Goal: Information Seeking & Learning: Learn about a topic

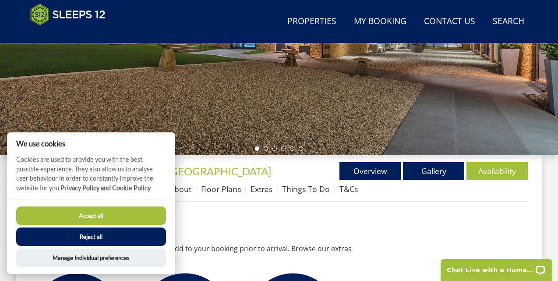
scroll to position [214, 0]
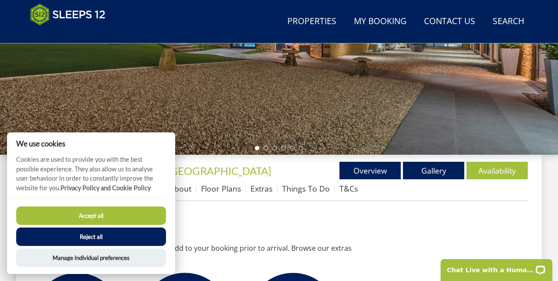
click at [119, 215] on button "Accept all" at bounding box center [91, 215] width 150 height 18
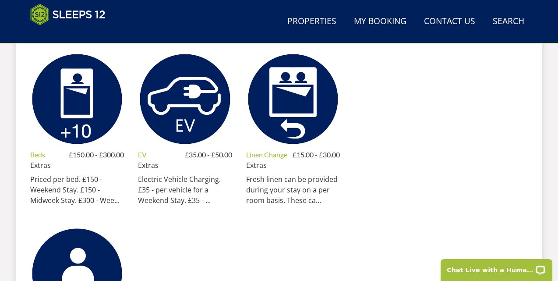
scroll to position [435, 0]
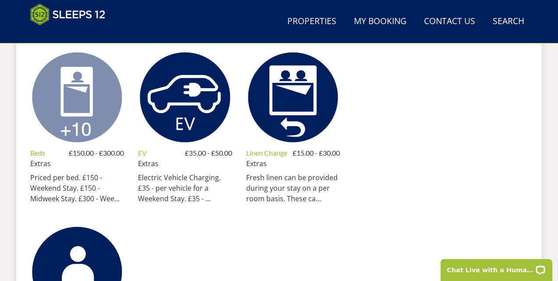
click at [80, 133] on img at bounding box center [77, 97] width 94 height 94
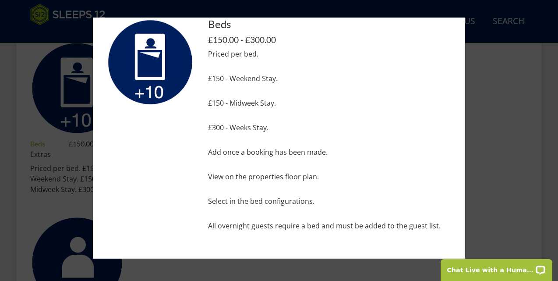
scroll to position [449, 0]
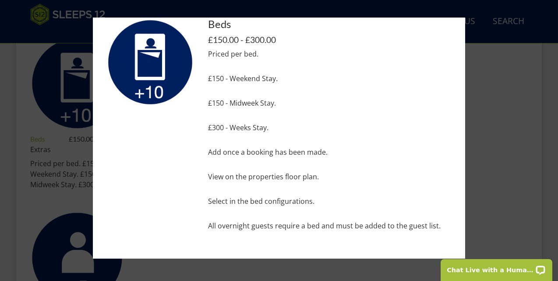
click at [509, 170] on div at bounding box center [279, 140] width 558 height 281
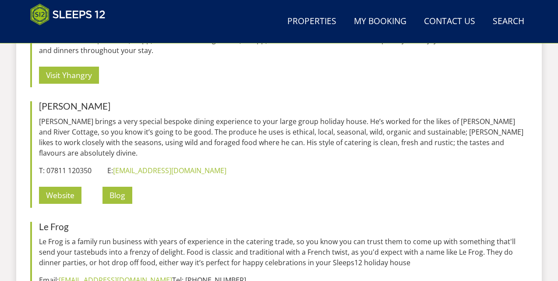
scroll to position [1056, 0]
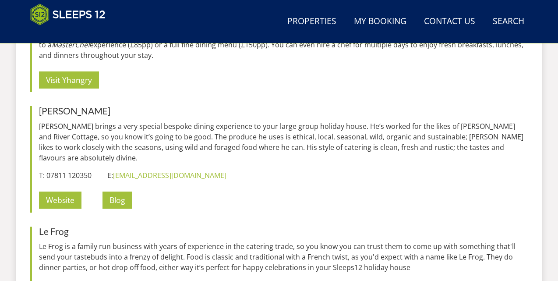
click at [228, 128] on p "[PERSON_NAME] brings a very special bespoke dining experience to your large gro…" at bounding box center [283, 142] width 488 height 42
click at [267, 82] on p "Visit Yhangry" at bounding box center [283, 79] width 488 height 25
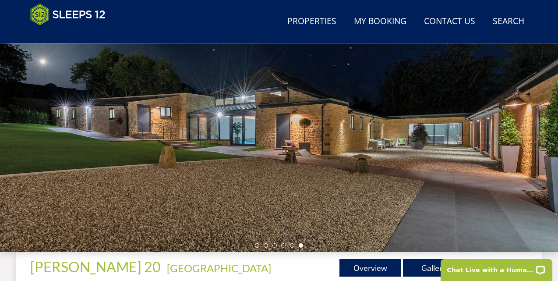
scroll to position [118, 0]
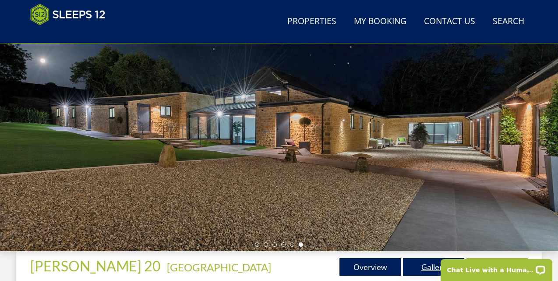
click at [421, 270] on link "Gallery" at bounding box center [433, 267] width 61 height 18
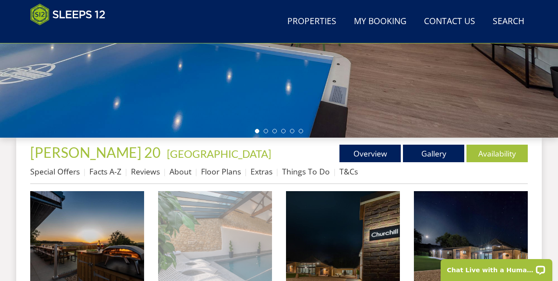
scroll to position [224, 0]
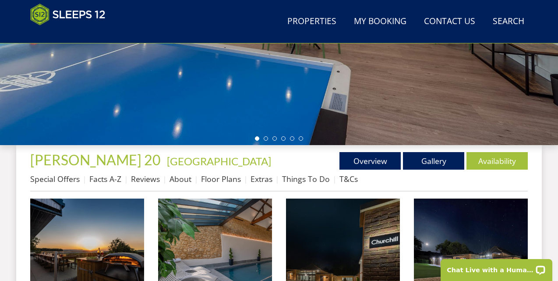
click at [266, 137] on li at bounding box center [265, 138] width 4 height 4
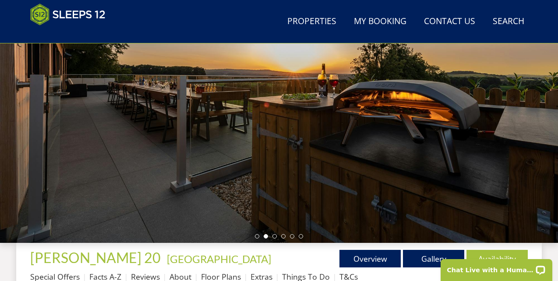
scroll to position [128, 0]
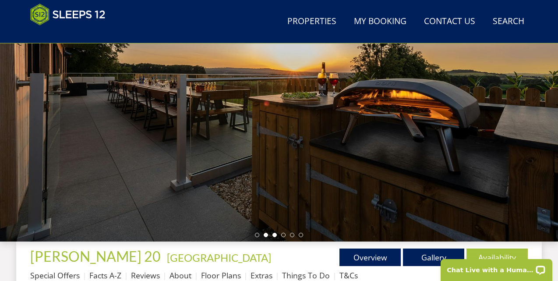
click at [274, 235] on li at bounding box center [274, 234] width 4 height 4
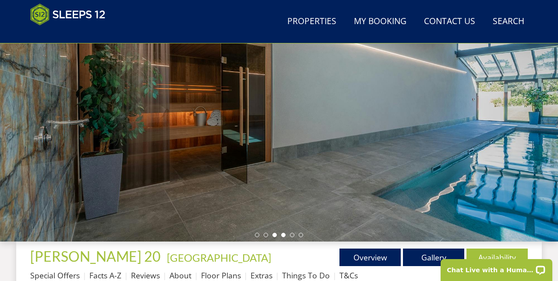
click at [281, 235] on li at bounding box center [283, 234] width 4 height 4
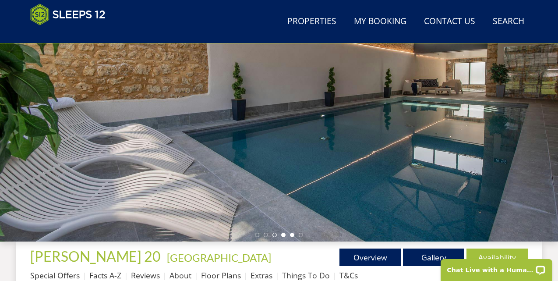
click at [292, 235] on li at bounding box center [292, 234] width 4 height 4
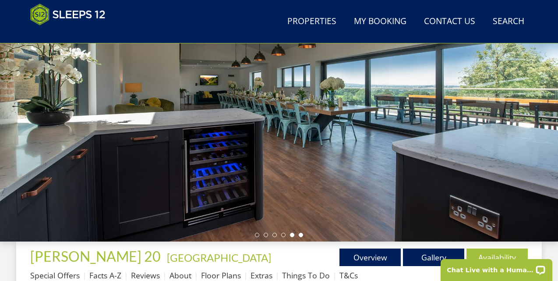
click at [300, 234] on li at bounding box center [300, 234] width 4 height 4
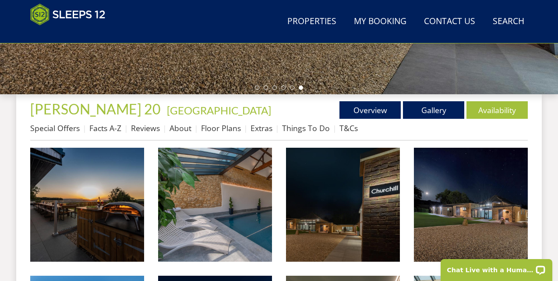
scroll to position [276, 0]
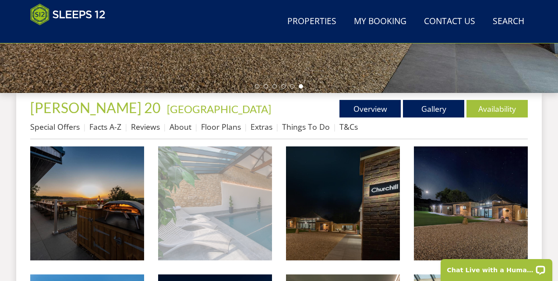
click at [217, 203] on img at bounding box center [215, 203] width 114 height 114
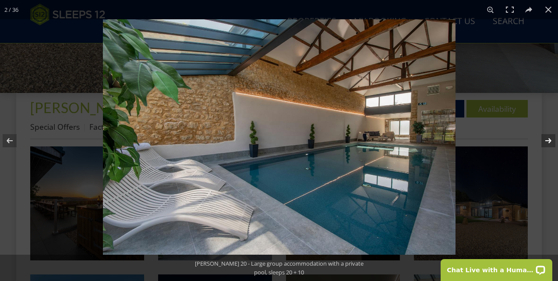
click at [547, 138] on button at bounding box center [542, 141] width 31 height 44
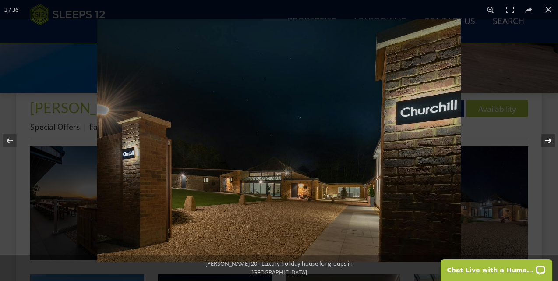
click at [547, 138] on button at bounding box center [542, 141] width 31 height 44
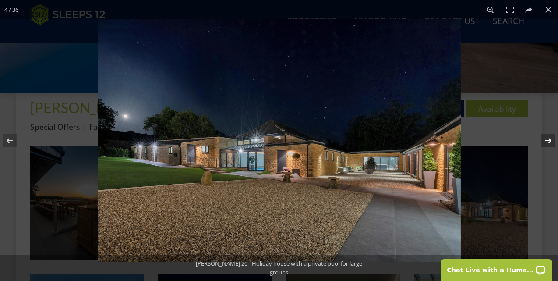
click at [547, 137] on button at bounding box center [542, 141] width 31 height 44
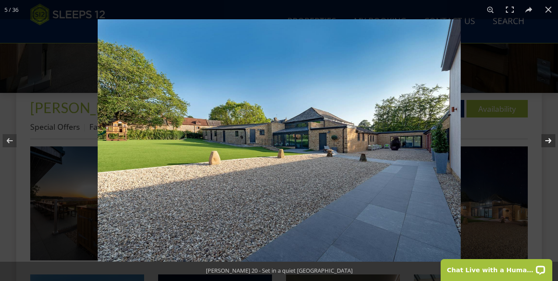
click at [547, 137] on button at bounding box center [542, 141] width 31 height 44
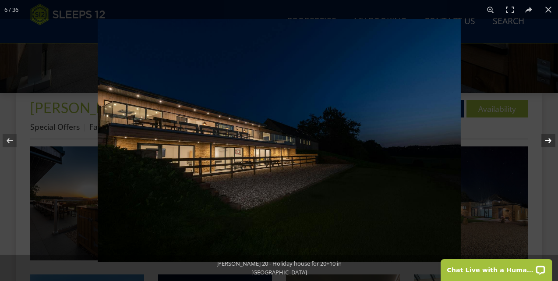
click at [547, 137] on button at bounding box center [542, 141] width 31 height 44
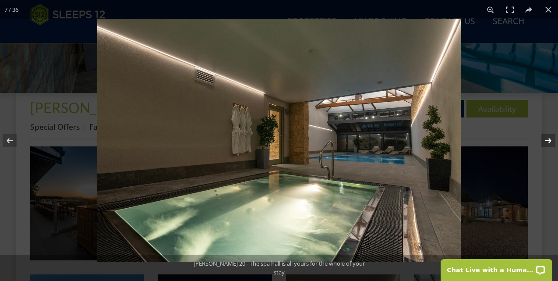
click at [547, 135] on button at bounding box center [542, 141] width 31 height 44
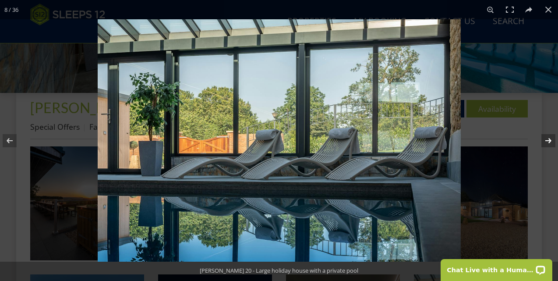
click at [547, 135] on button at bounding box center [542, 141] width 31 height 44
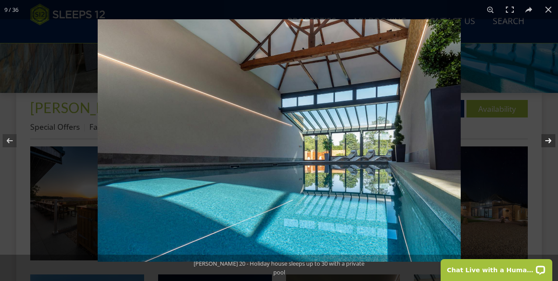
click at [547, 135] on button at bounding box center [542, 141] width 31 height 44
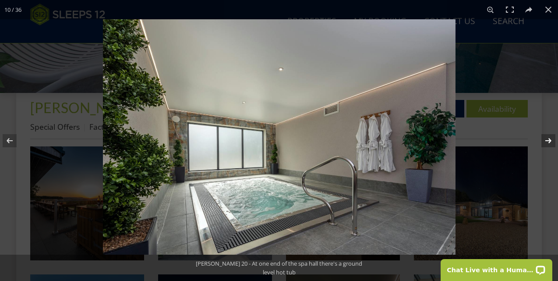
click at [547, 135] on button at bounding box center [542, 141] width 31 height 44
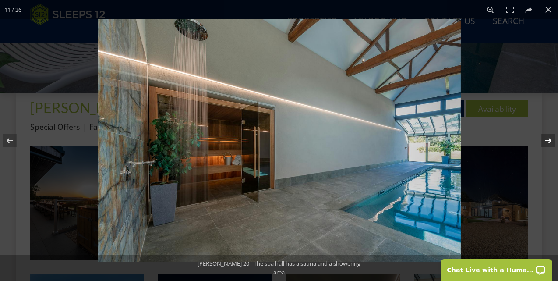
click at [547, 135] on button at bounding box center [542, 141] width 31 height 44
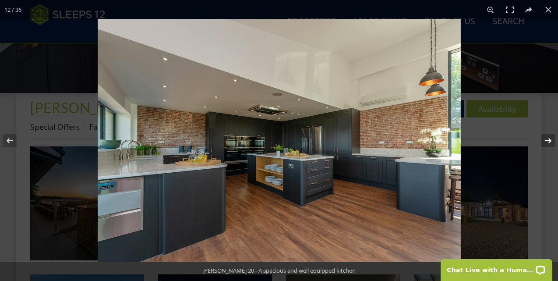
click at [547, 135] on button at bounding box center [542, 141] width 31 height 44
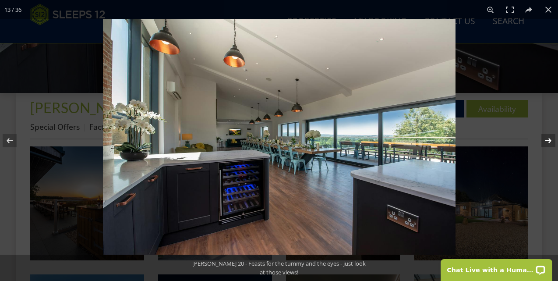
click at [547, 134] on button at bounding box center [542, 141] width 31 height 44
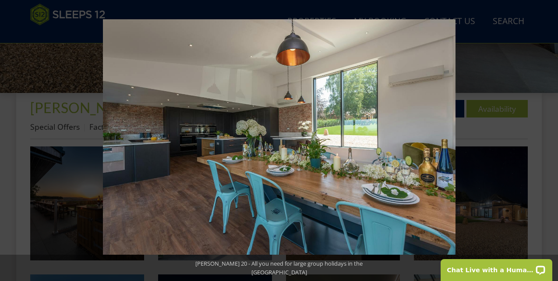
click at [547, 134] on button at bounding box center [542, 141] width 31 height 44
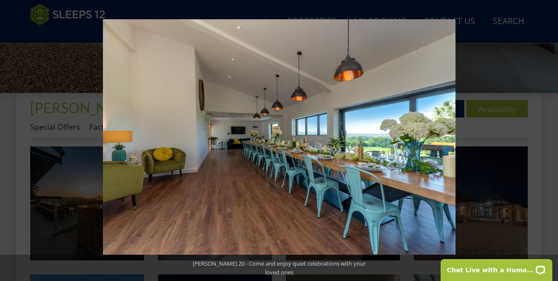
click at [547, 134] on button at bounding box center [542, 141] width 31 height 44
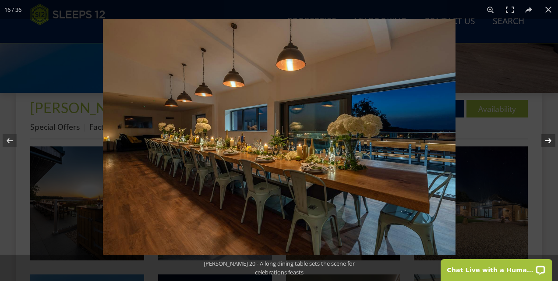
click at [547, 134] on button at bounding box center [542, 141] width 31 height 44
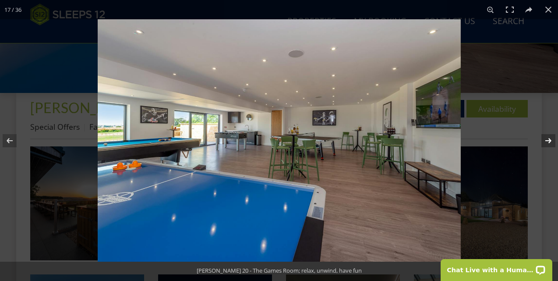
click at [547, 134] on button at bounding box center [542, 141] width 31 height 44
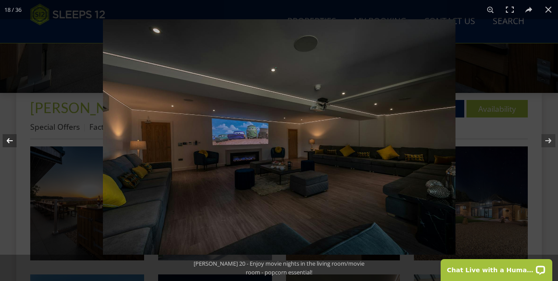
click at [9, 137] on button at bounding box center [15, 141] width 31 height 44
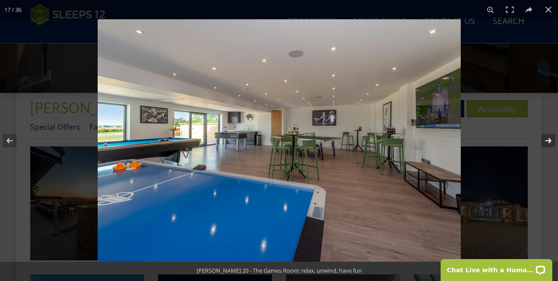
click at [544, 140] on button at bounding box center [542, 141] width 31 height 44
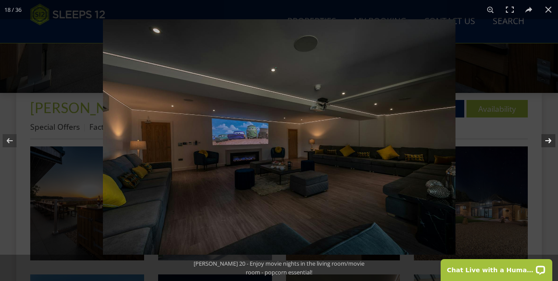
click at [544, 140] on button at bounding box center [542, 141] width 31 height 44
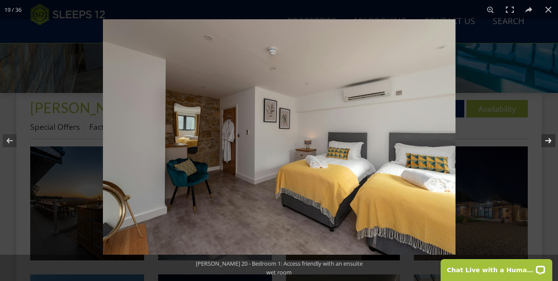
click at [544, 140] on button at bounding box center [542, 141] width 31 height 44
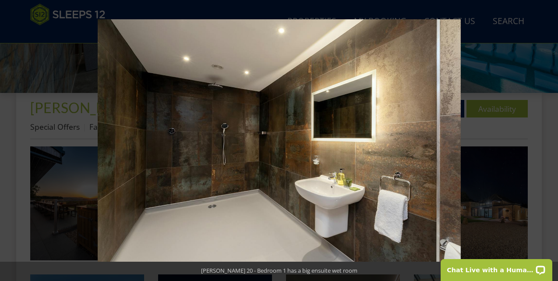
click at [544, 140] on button at bounding box center [542, 141] width 31 height 44
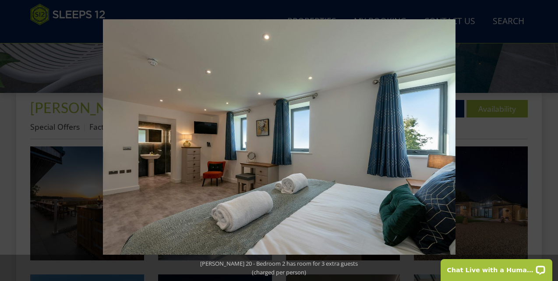
click at [544, 140] on button at bounding box center [542, 141] width 31 height 44
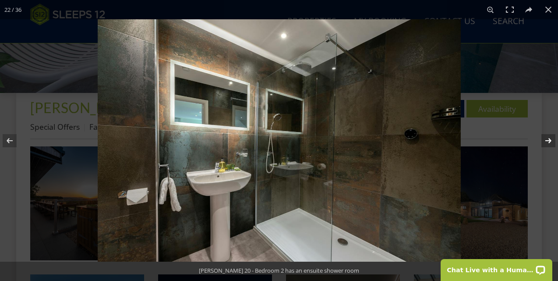
click at [544, 140] on button at bounding box center [542, 141] width 31 height 44
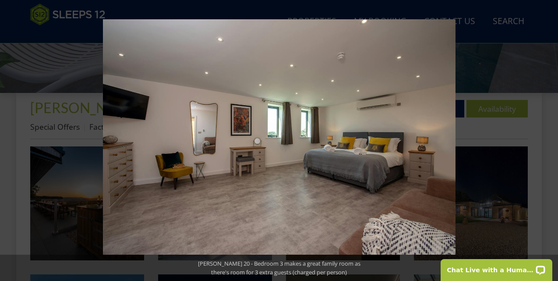
click at [544, 140] on button at bounding box center [542, 141] width 31 height 44
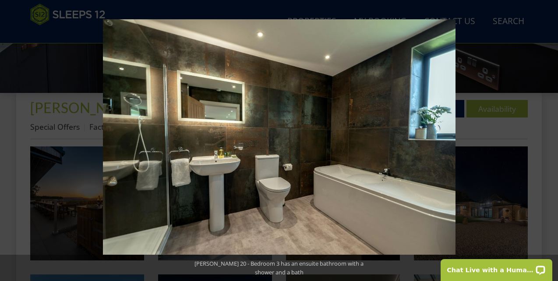
click at [544, 140] on button at bounding box center [542, 141] width 31 height 44
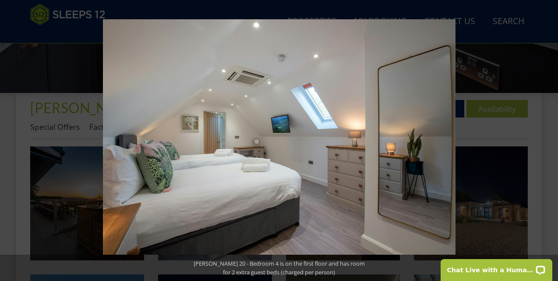
click at [544, 140] on button at bounding box center [542, 141] width 31 height 44
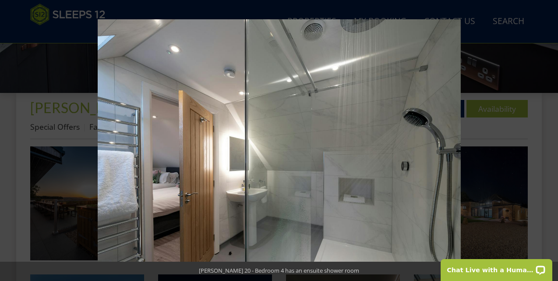
click at [544, 140] on button at bounding box center [542, 141] width 31 height 44
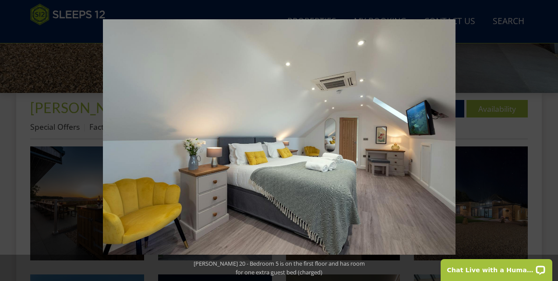
click at [544, 140] on button at bounding box center [542, 141] width 31 height 44
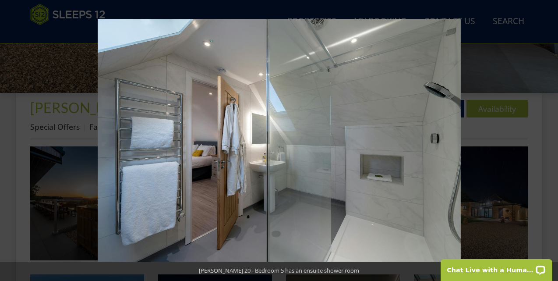
click at [544, 140] on button at bounding box center [542, 141] width 31 height 44
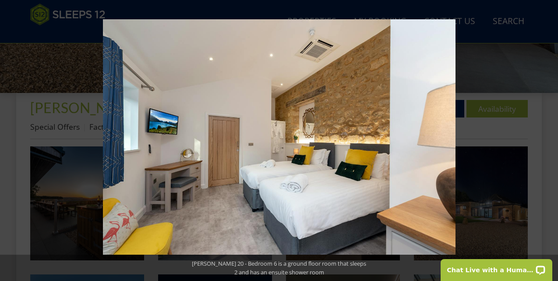
click at [544, 140] on button at bounding box center [542, 141] width 31 height 44
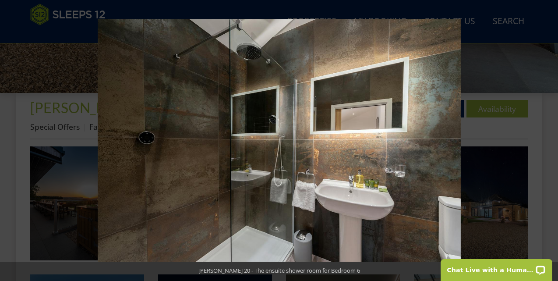
click at [544, 140] on button at bounding box center [542, 141] width 31 height 44
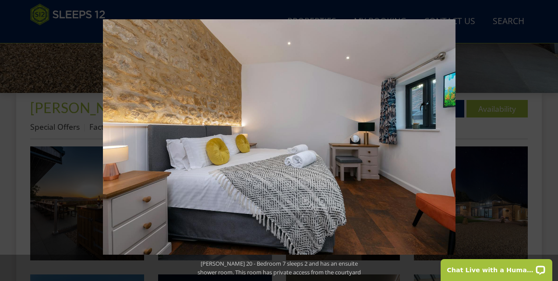
click at [544, 140] on button at bounding box center [542, 141] width 31 height 44
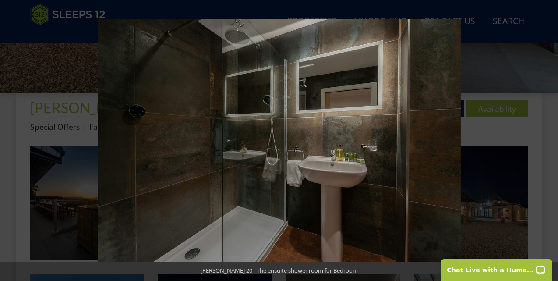
click at [544, 140] on button at bounding box center [542, 141] width 31 height 44
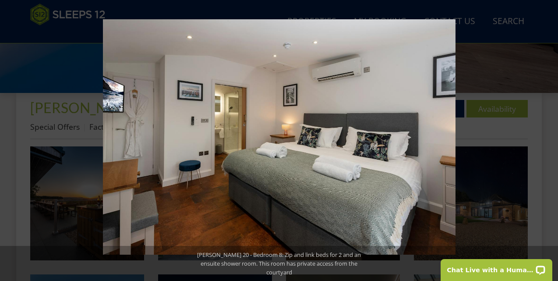
click at [544, 140] on button at bounding box center [542, 141] width 31 height 44
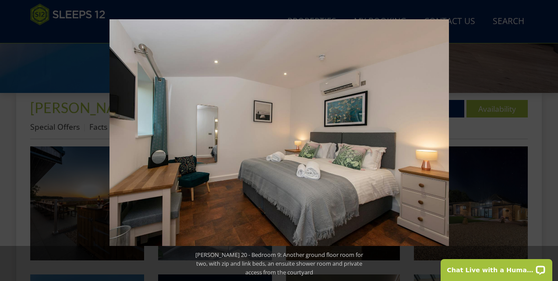
click at [544, 140] on button at bounding box center [542, 141] width 31 height 44
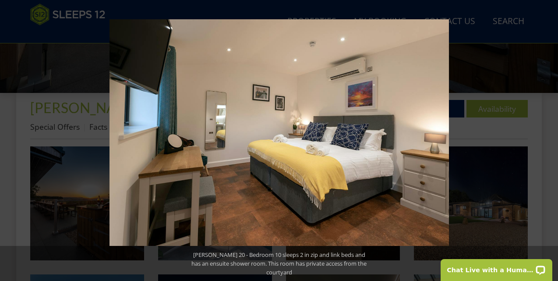
click at [544, 140] on button at bounding box center [542, 141] width 31 height 44
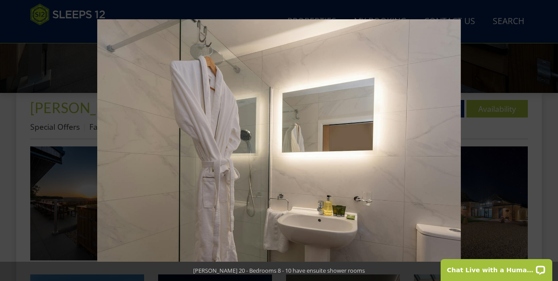
click at [544, 140] on button at bounding box center [542, 141] width 31 height 44
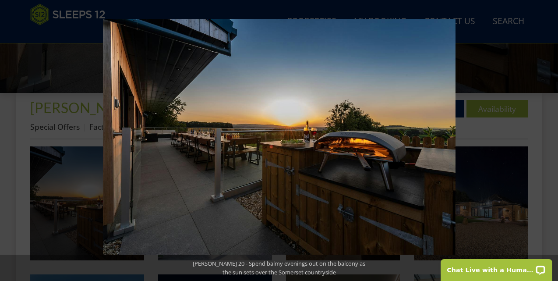
click at [544, 140] on button at bounding box center [542, 141] width 31 height 44
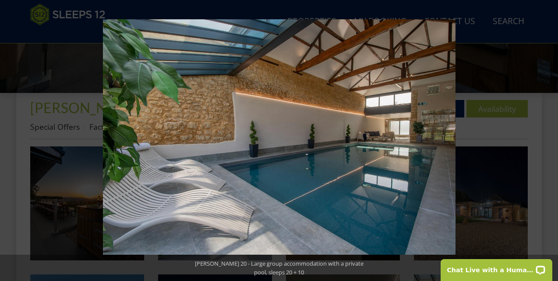
click at [544, 140] on button at bounding box center [542, 141] width 31 height 44
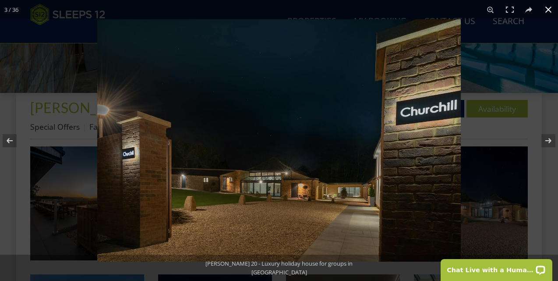
click at [548, 8] on button at bounding box center [547, 9] width 19 height 19
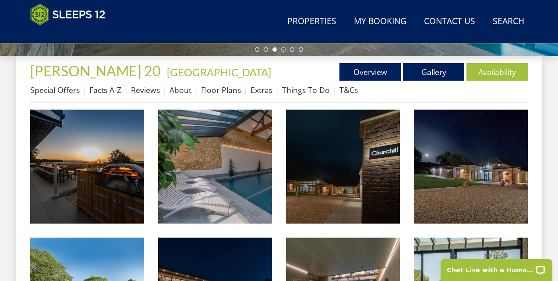
scroll to position [316, 0]
